Goal: Information Seeking & Learning: Learn about a topic

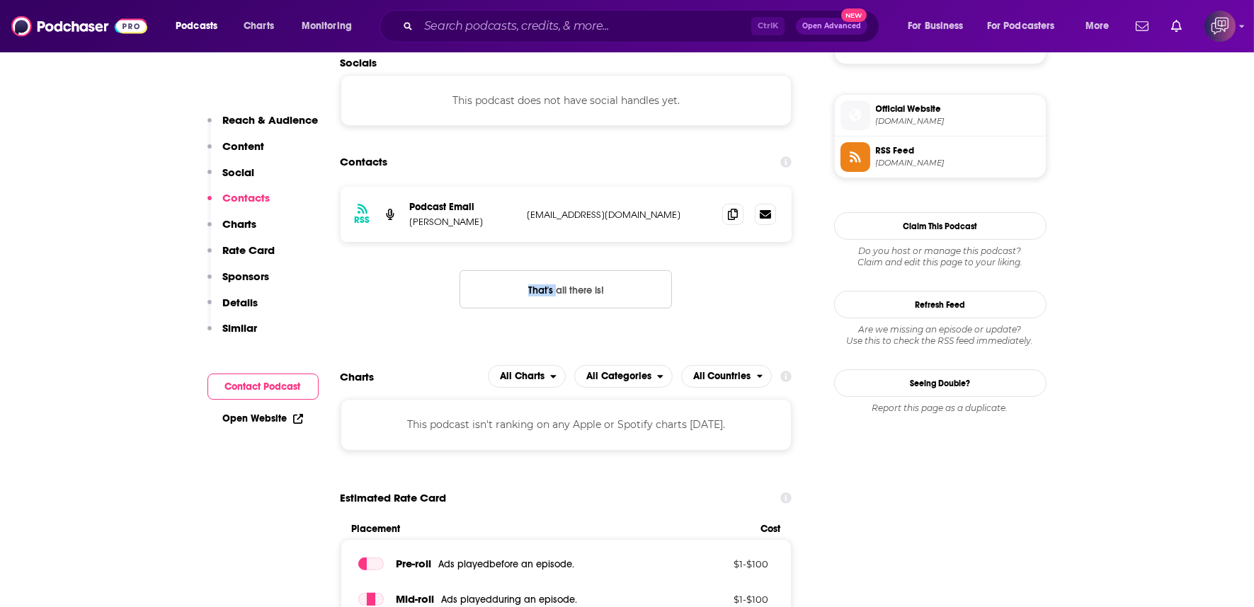
scroll to position [1022, 0]
drag, startPoint x: 471, startPoint y: 603, endPoint x: 613, endPoint y: 568, distance: 146.5
click at [613, 593] on span "Mid -roll Ads played during an episode ." at bounding box center [530, 599] width 268 height 13
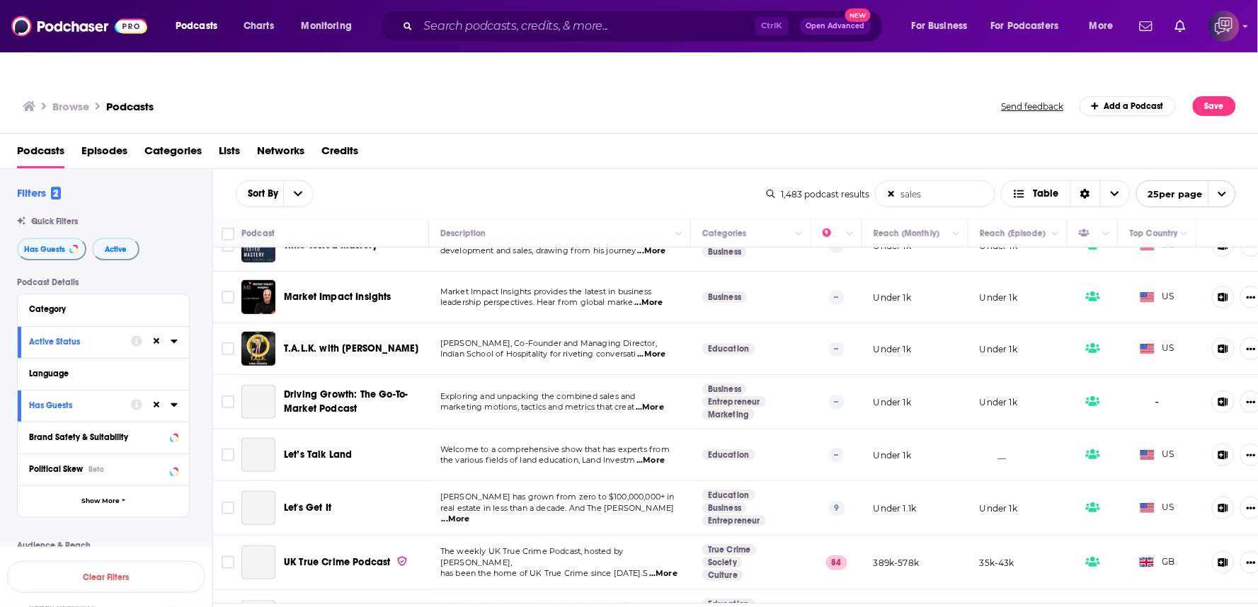
scroll to position [314, 0]
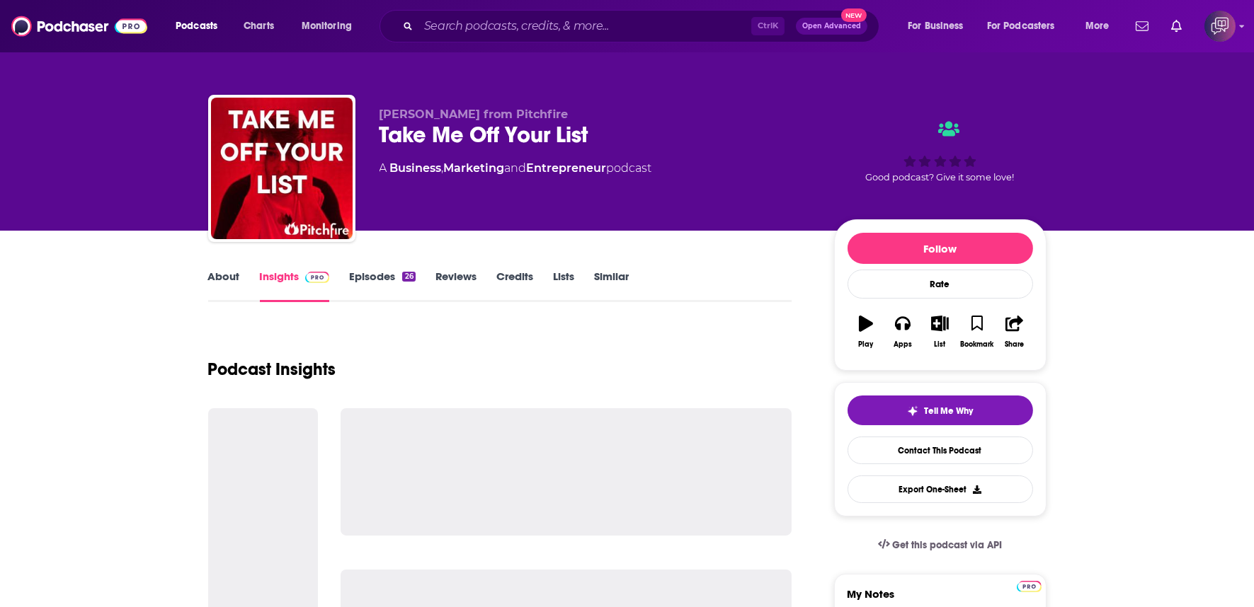
click at [620, 137] on div "Take Me Off Your List" at bounding box center [595, 135] width 432 height 28
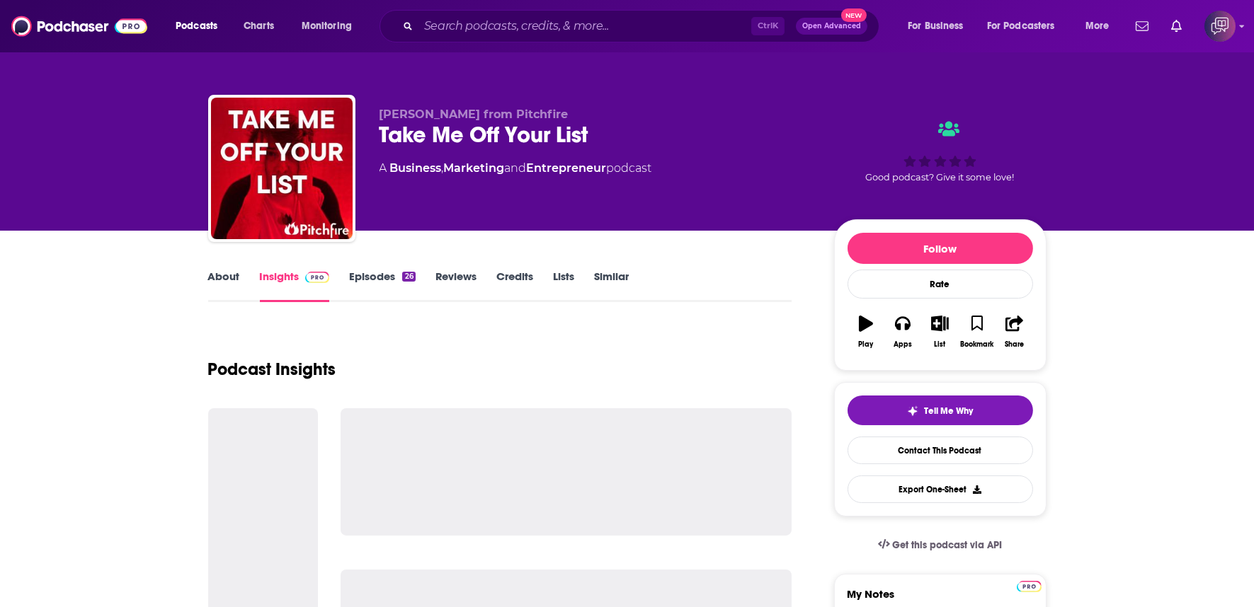
click at [620, 137] on div "Take Me Off Your List" at bounding box center [595, 135] width 432 height 28
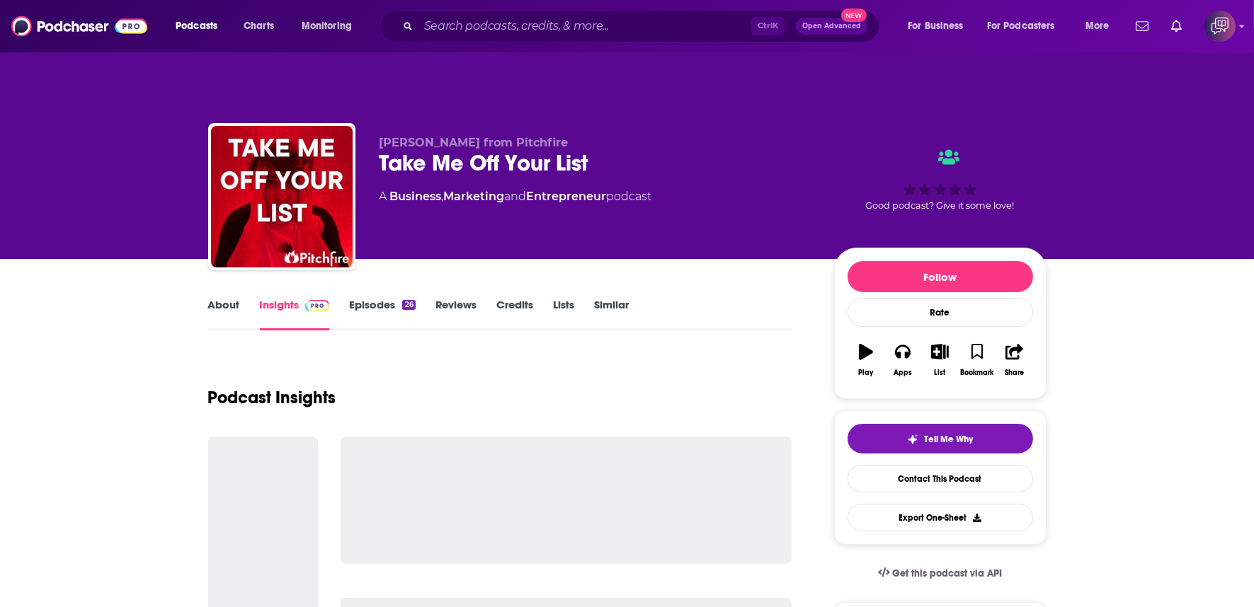
click at [620, 149] on div "Take Me Off Your List" at bounding box center [595, 163] width 432 height 28
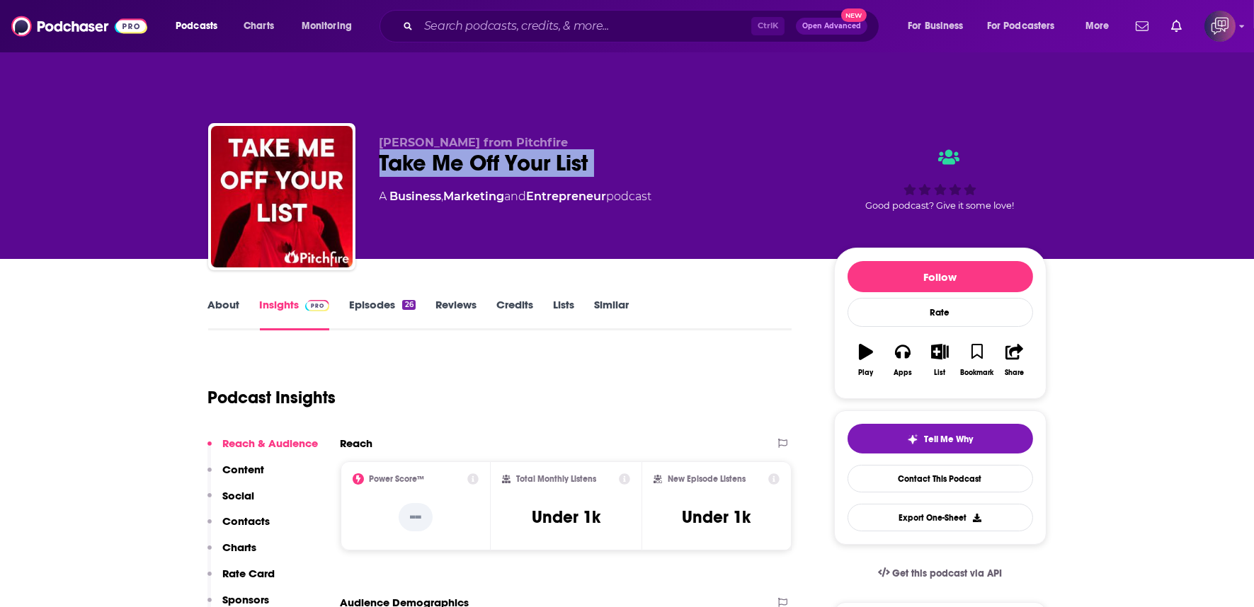
click at [209, 298] on link "About" at bounding box center [224, 314] width 32 height 33
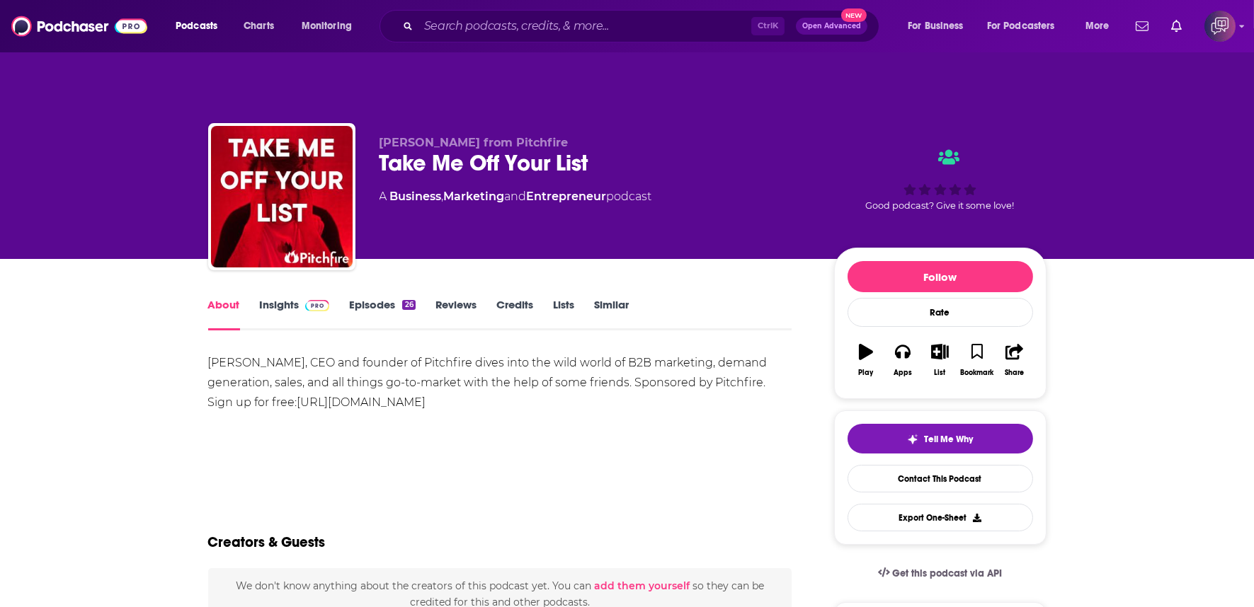
click at [289, 298] on link "Insights" at bounding box center [295, 314] width 70 height 33
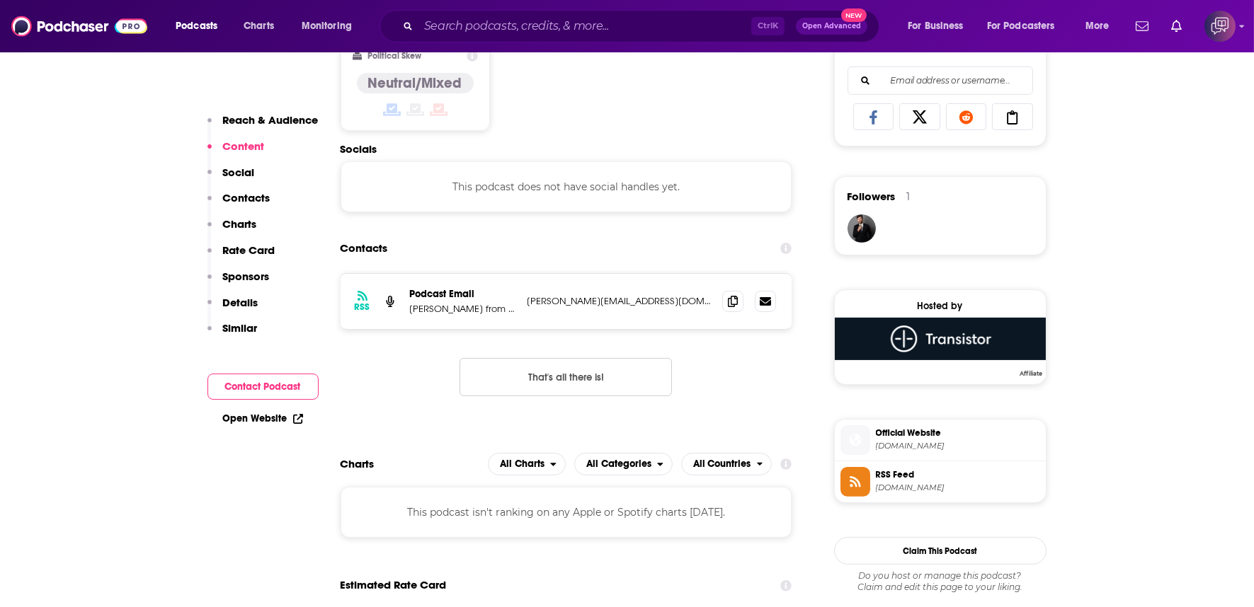
scroll to position [944, 0]
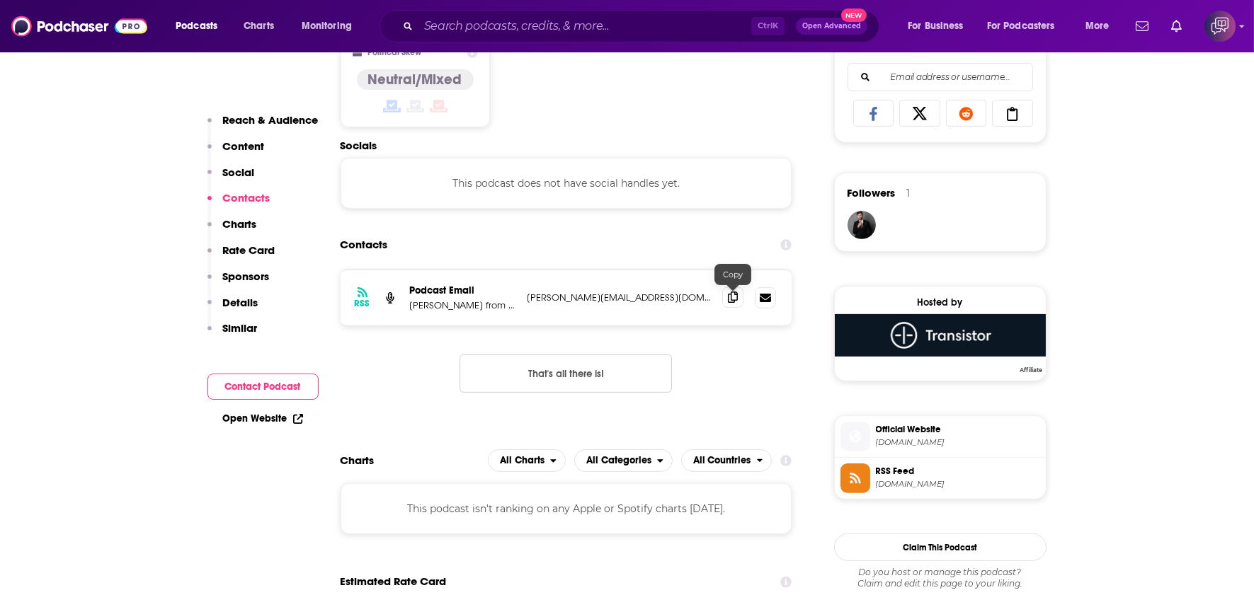
click at [738, 287] on span at bounding box center [732, 297] width 21 height 21
